Goal: Navigation & Orientation: Find specific page/section

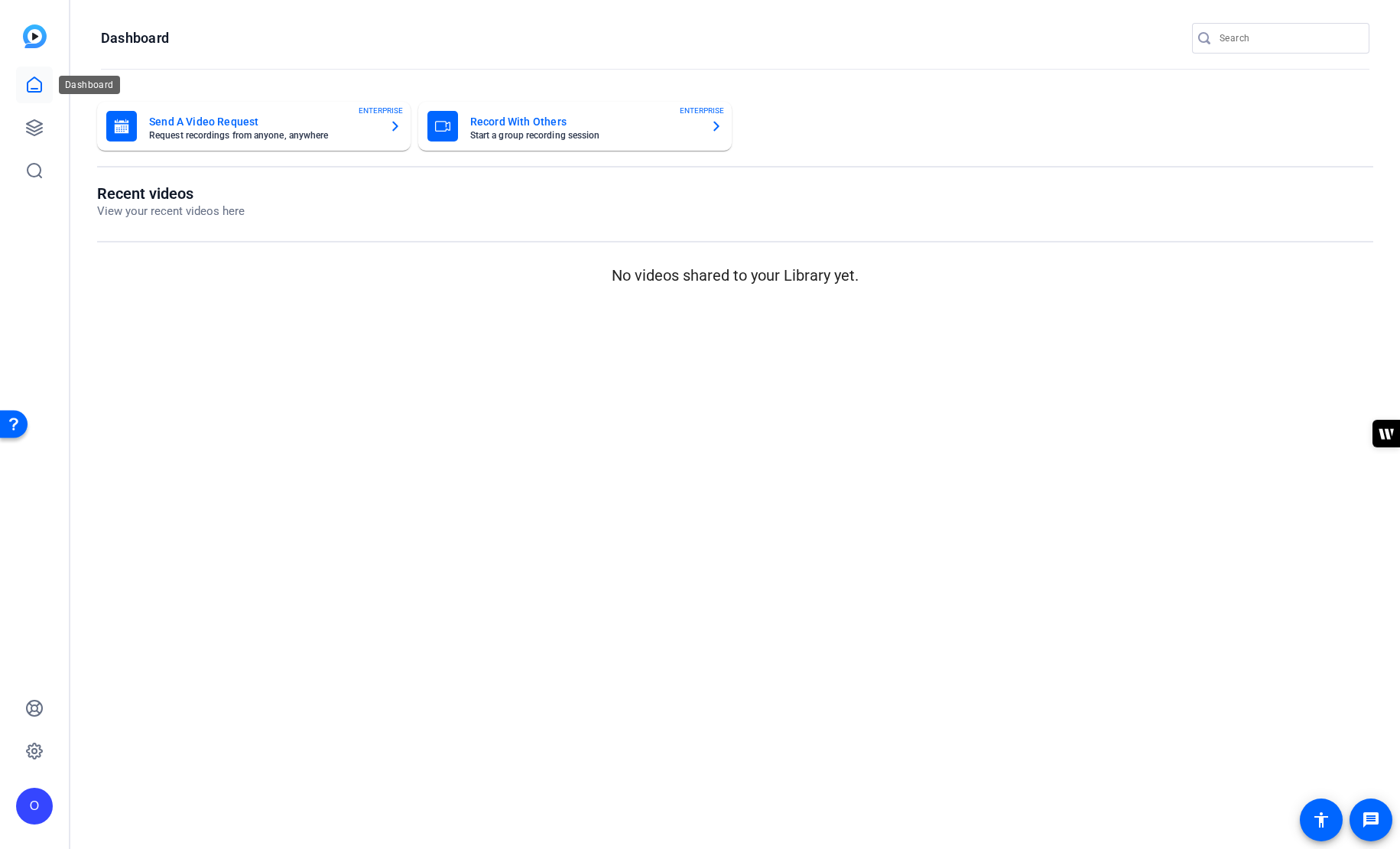
click at [38, 78] on icon at bounding box center [34, 85] width 19 height 19
click at [39, 76] on icon at bounding box center [34, 85] width 19 height 19
click at [30, 128] on icon at bounding box center [34, 128] width 19 height 19
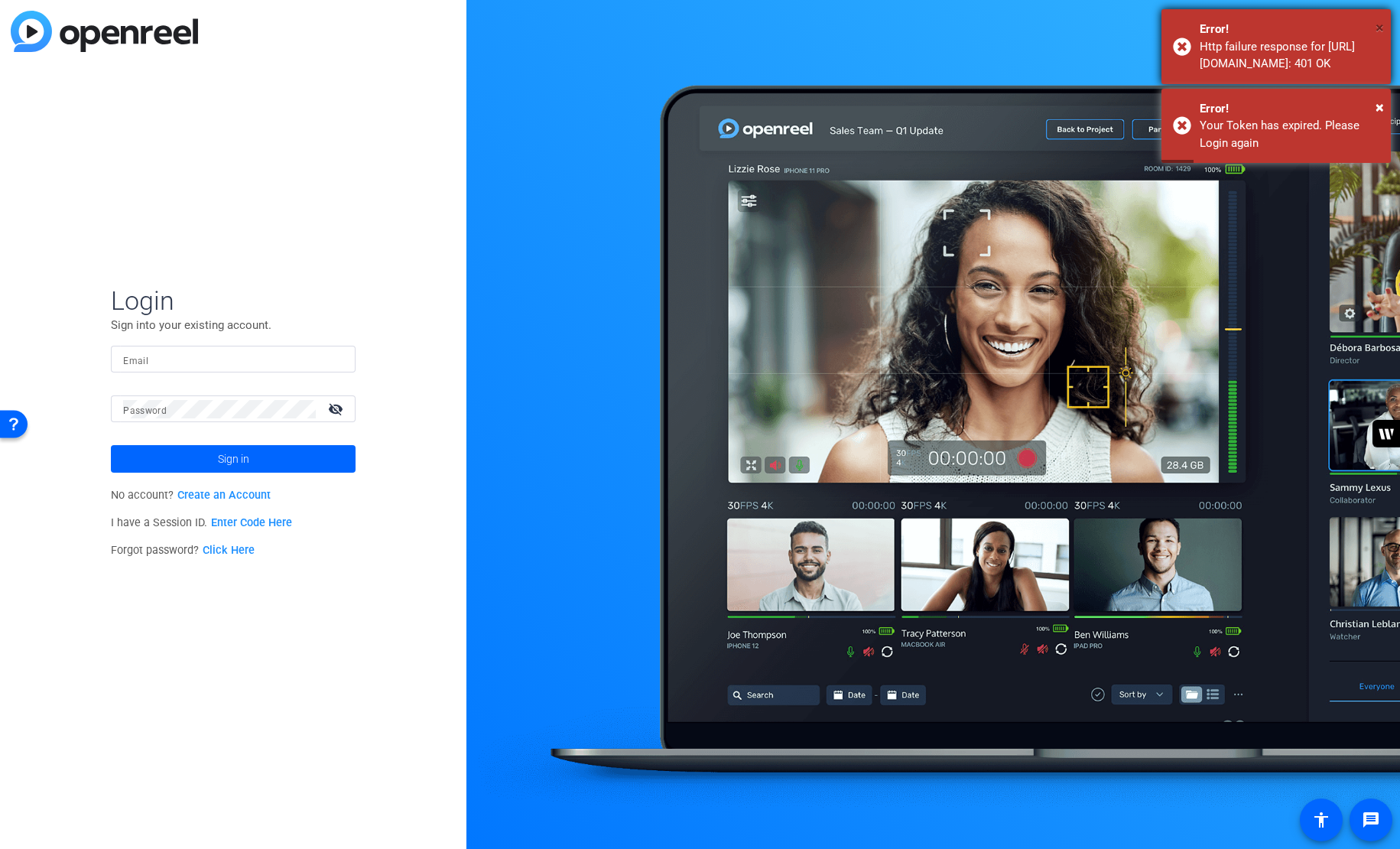
click at [1383, 21] on span "×" at bounding box center [1379, 28] width 8 height 19
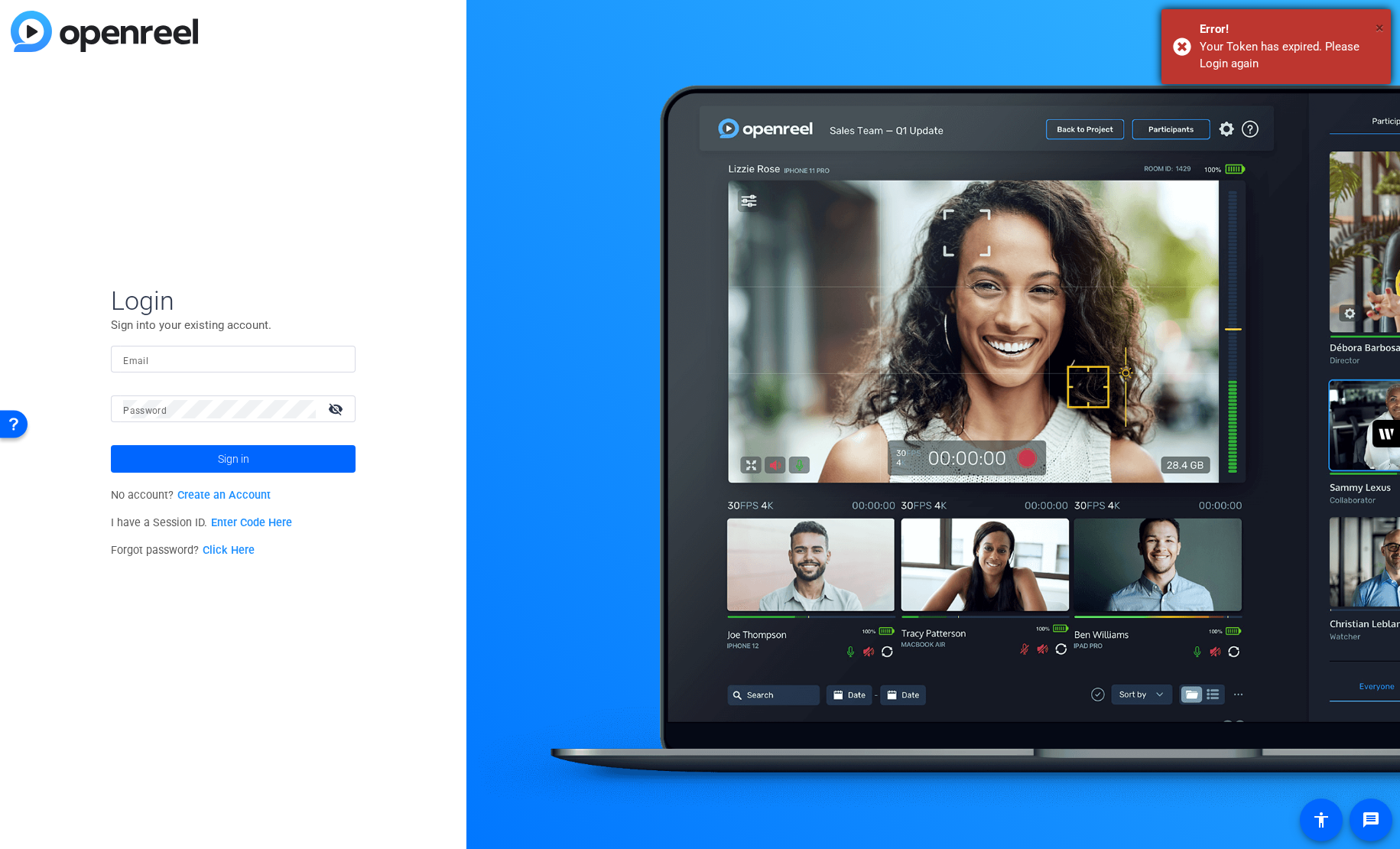
click at [1380, 26] on span "×" at bounding box center [1379, 28] width 8 height 19
